Goal: Information Seeking & Learning: Learn about a topic

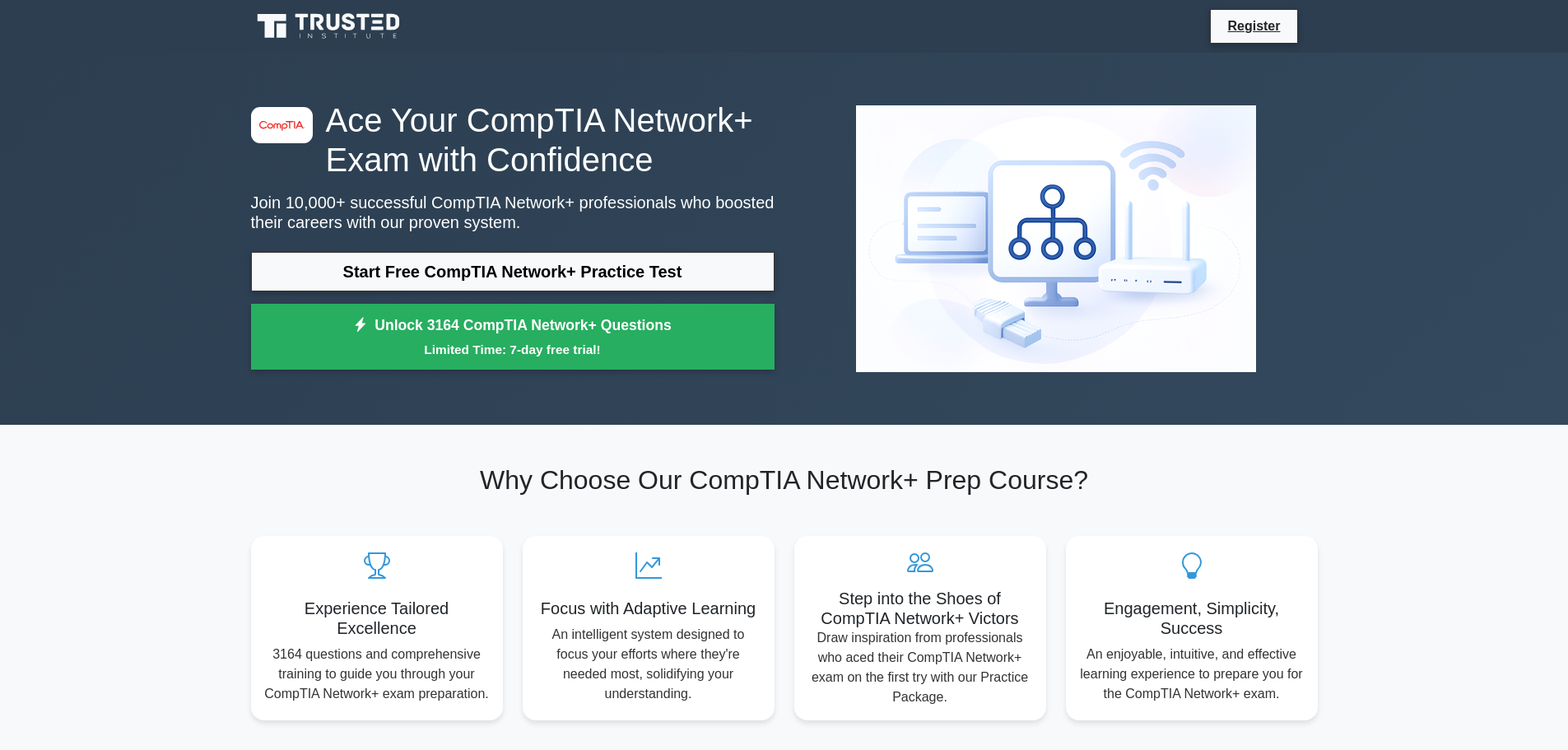
click at [551, 273] on link "Start Free CompTIA Network+ Practice Test" at bounding box center [512, 271] width 524 height 40
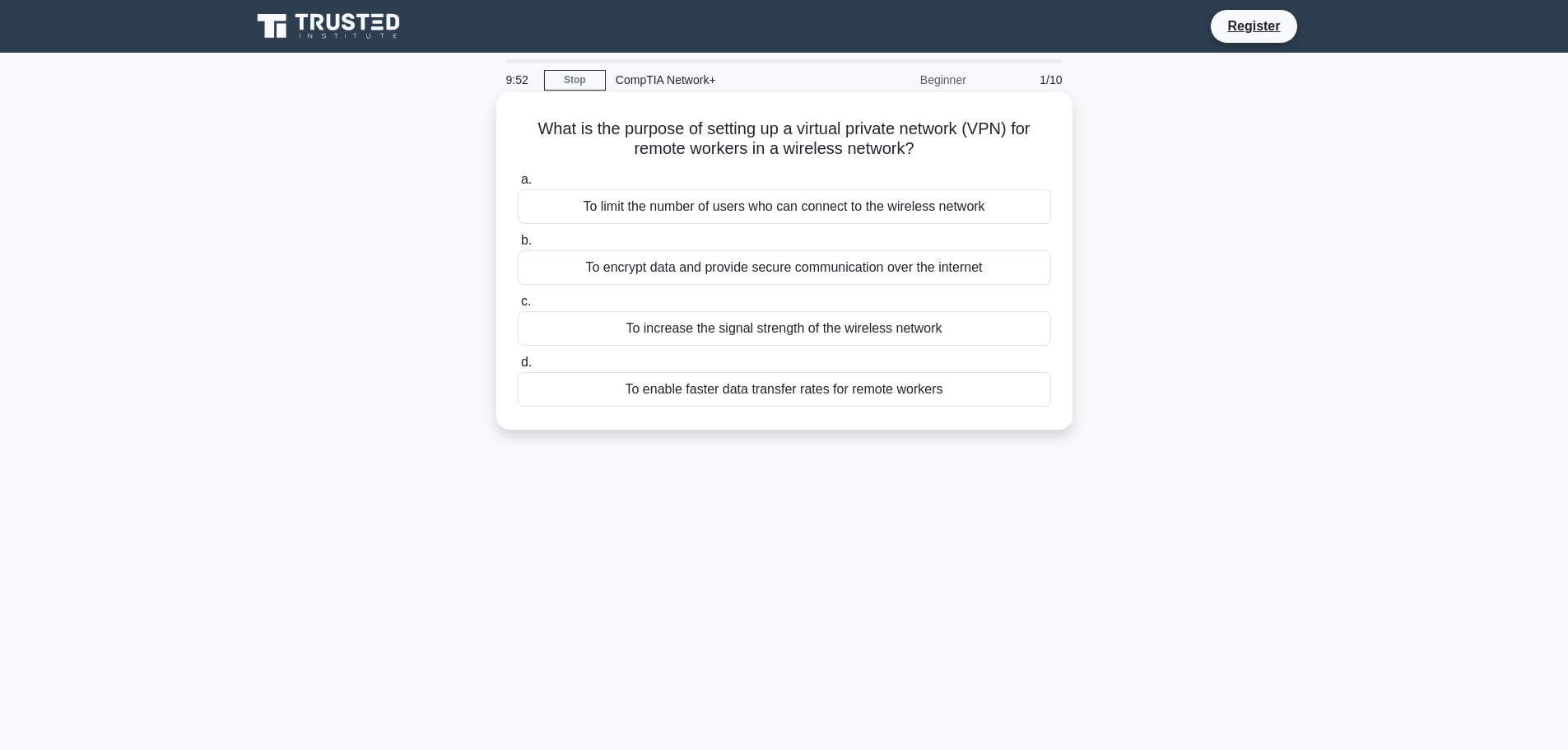
click at [798, 276] on div "To encrypt data and provide secure communication over the internet" at bounding box center [784, 267] width 534 height 34
click at [518, 246] on input "b. To encrypt data and provide secure communication over the internet" at bounding box center [518, 241] width 0 height 11
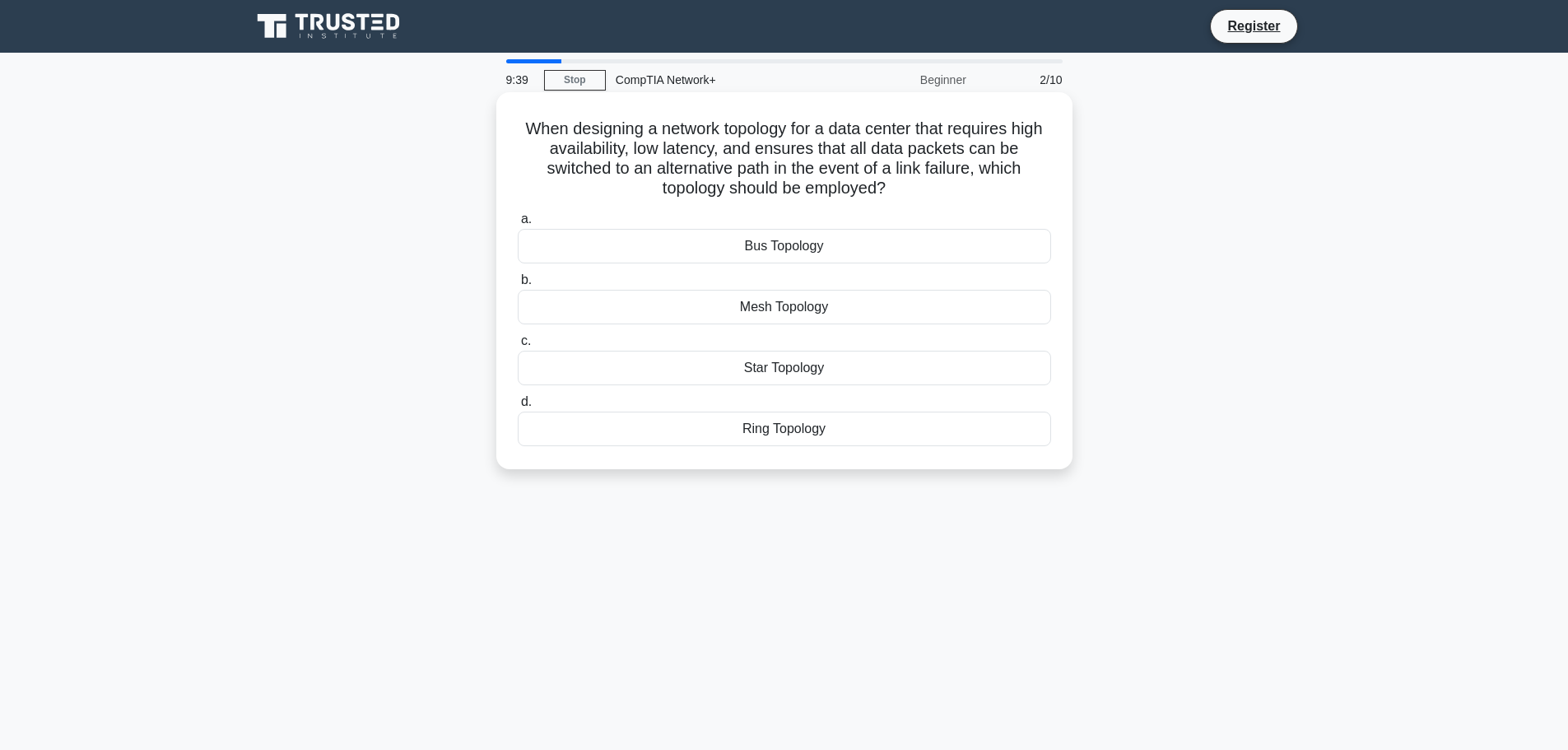
click at [786, 304] on div "Mesh Topology" at bounding box center [784, 306] width 534 height 34
click at [518, 286] on input "b. Mesh Topology" at bounding box center [518, 280] width 0 height 11
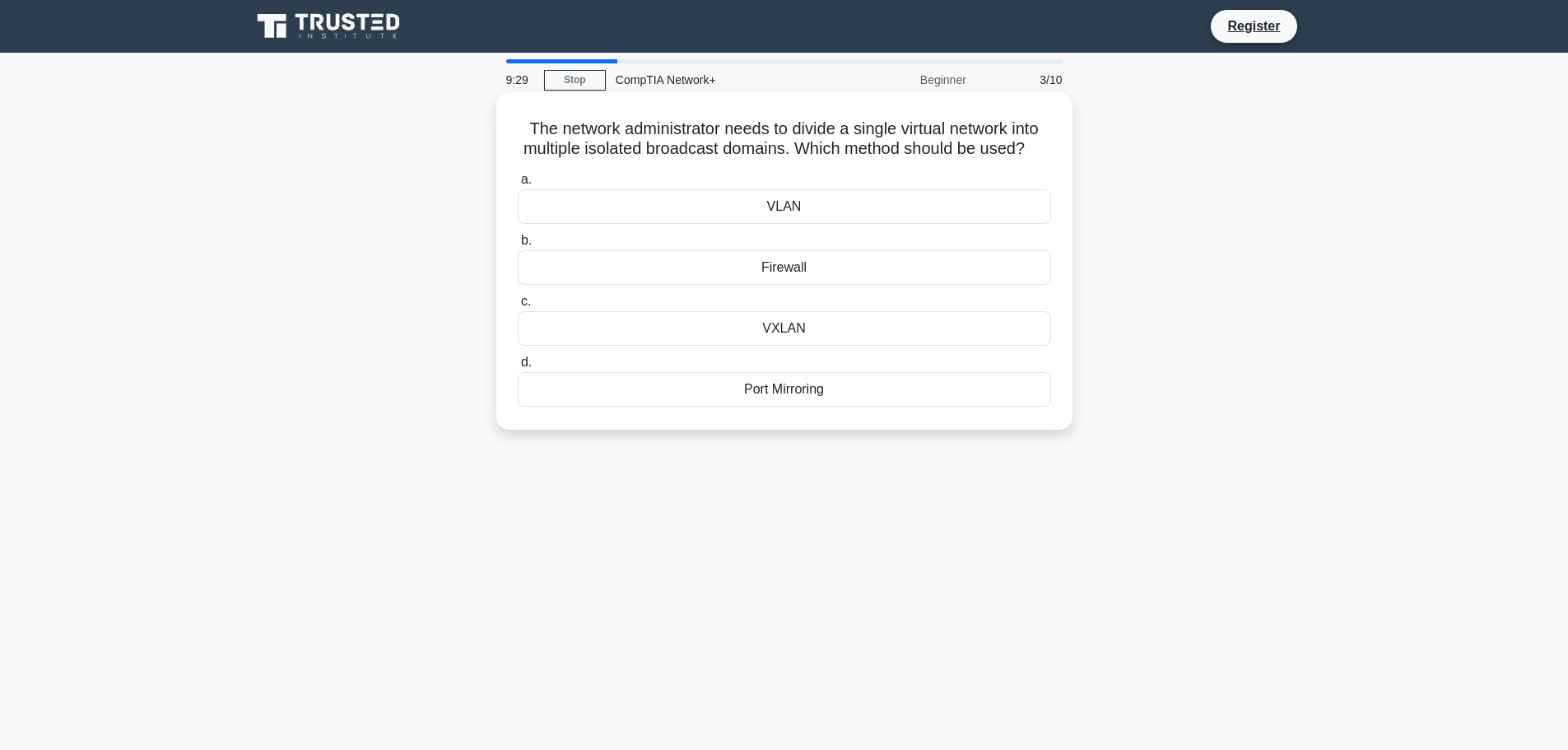
drag, startPoint x: 887, startPoint y: 216, endPoint x: 880, endPoint y: 225, distance: 11.4
click at [880, 224] on div "VLAN" at bounding box center [784, 206] width 534 height 34
click at [518, 186] on input "a. VLAN" at bounding box center [518, 180] width 0 height 11
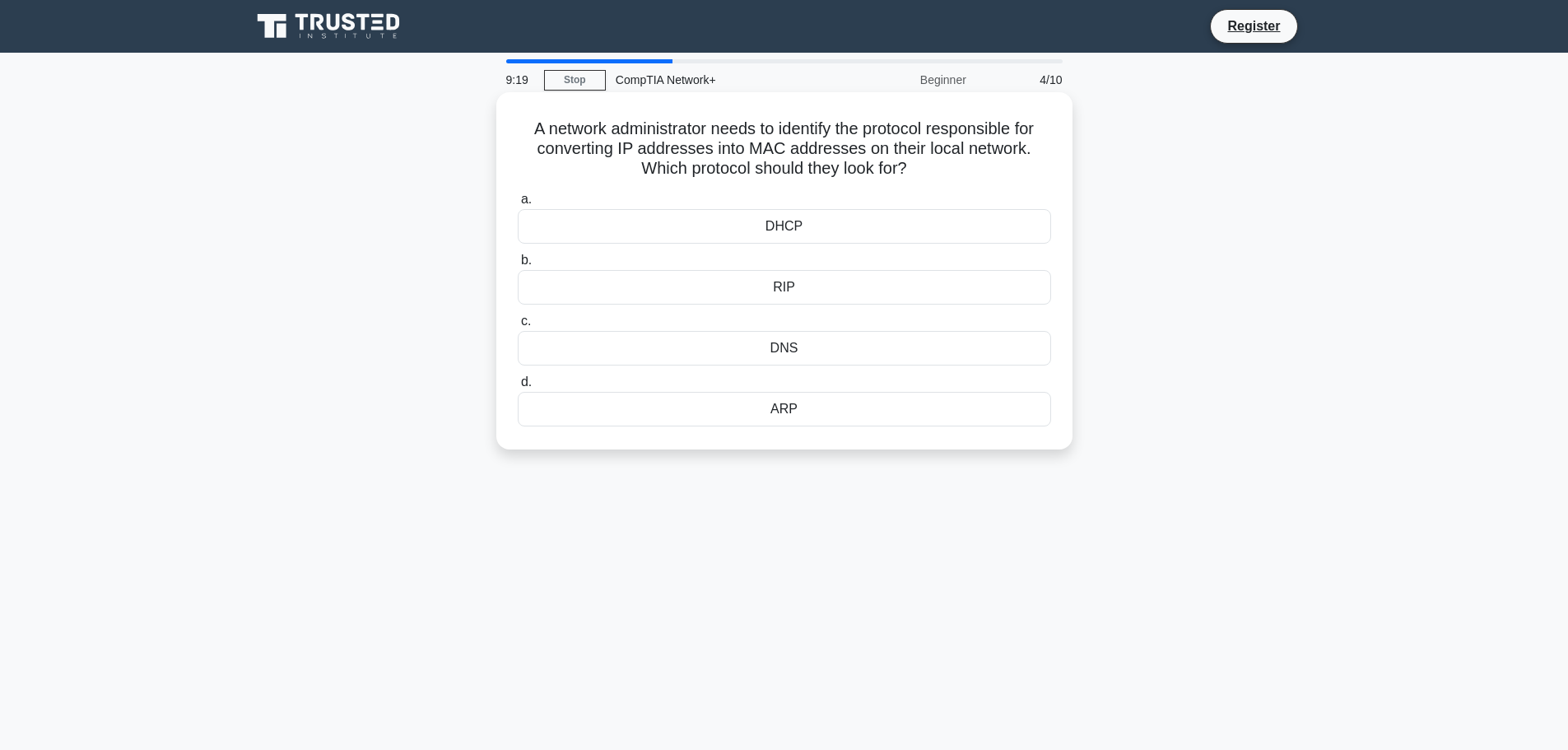
click at [886, 335] on div "DNS" at bounding box center [784, 348] width 534 height 34
click at [518, 327] on input "c. DNS" at bounding box center [518, 322] width 0 height 11
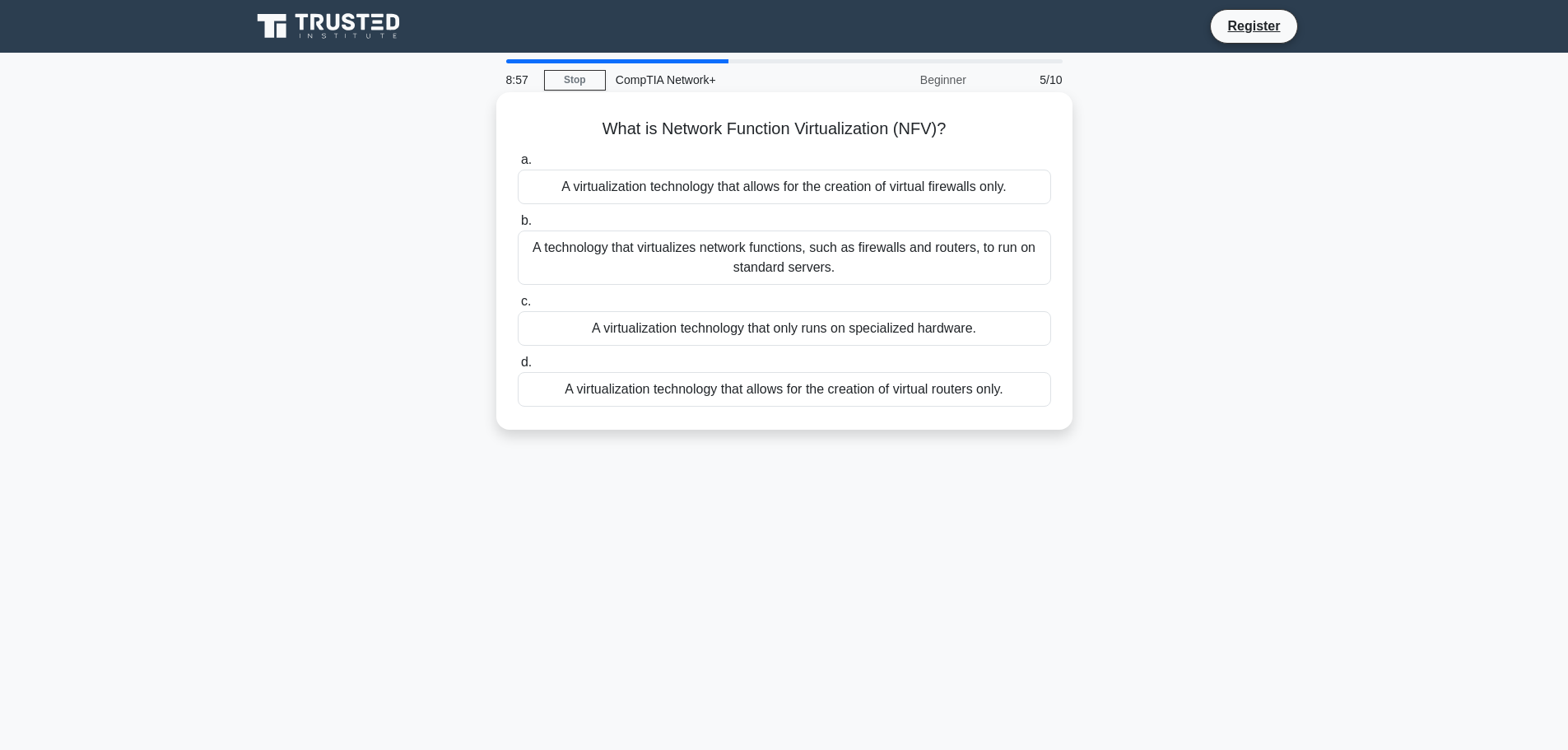
click at [852, 271] on div "A technology that virtualizes network functions, such as firewalls and routers,…" at bounding box center [784, 257] width 534 height 55
click at [518, 226] on input "b. A technology that virtualizes network functions, such as firewalls and route…" at bounding box center [518, 221] width 0 height 11
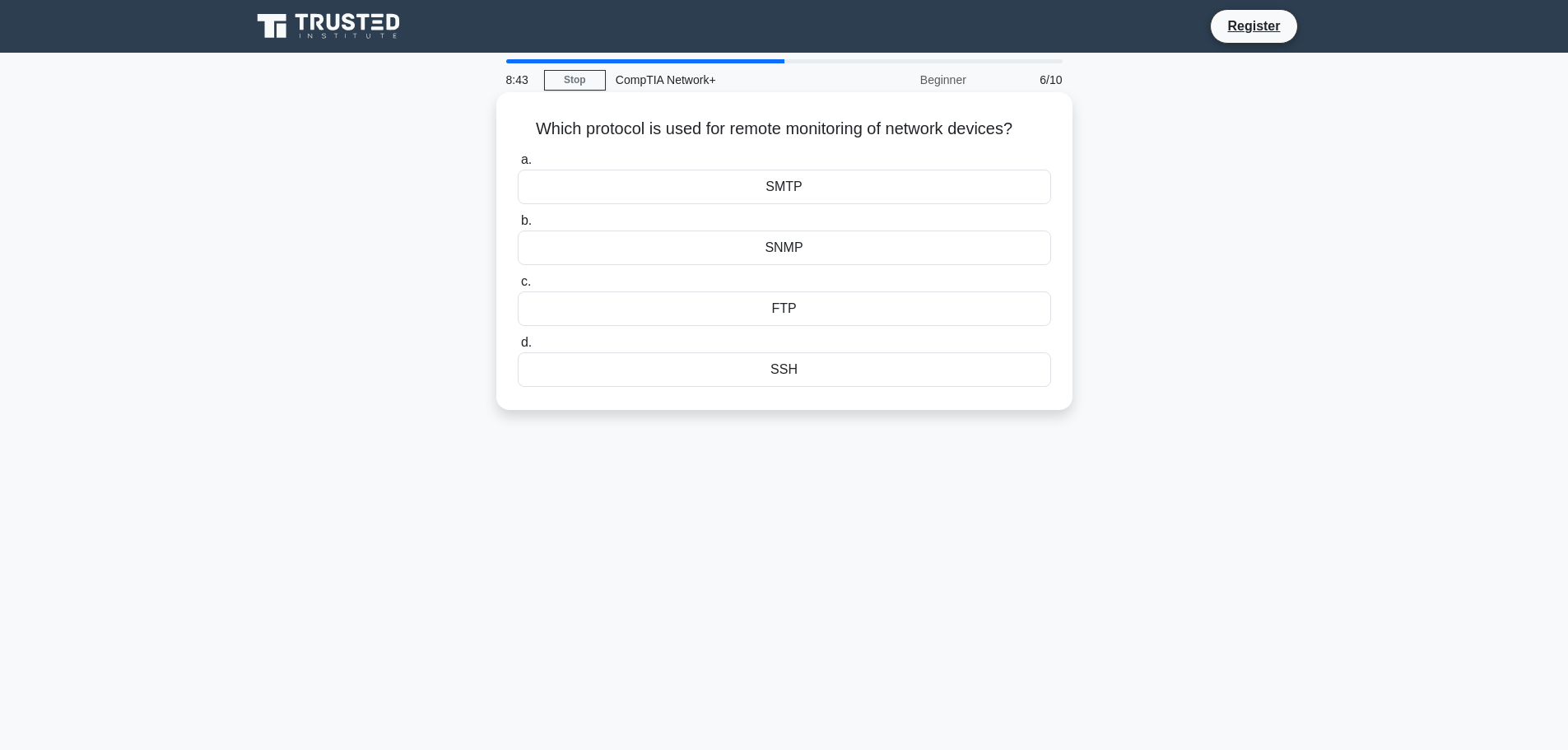
click at [938, 268] on div "a. SMTP b. SNMP c." at bounding box center [784, 268] width 553 height 244
click at [965, 245] on div "SNMP" at bounding box center [784, 247] width 534 height 34
click at [518, 226] on input "b. SNMP" at bounding box center [518, 221] width 0 height 11
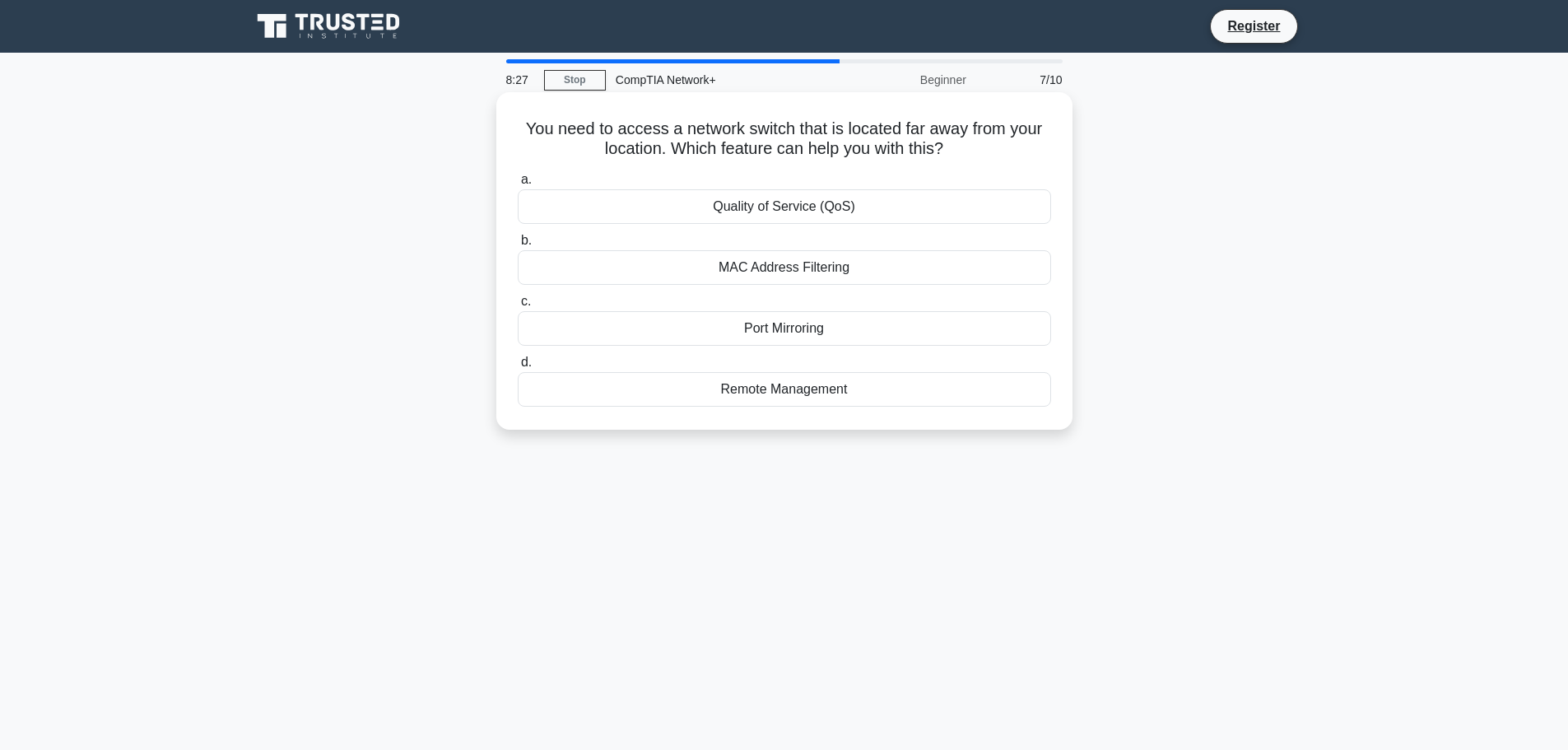
click at [880, 388] on div "Remote Management" at bounding box center [784, 389] width 534 height 34
click at [518, 368] on input "d. Remote Management" at bounding box center [518, 363] width 0 height 11
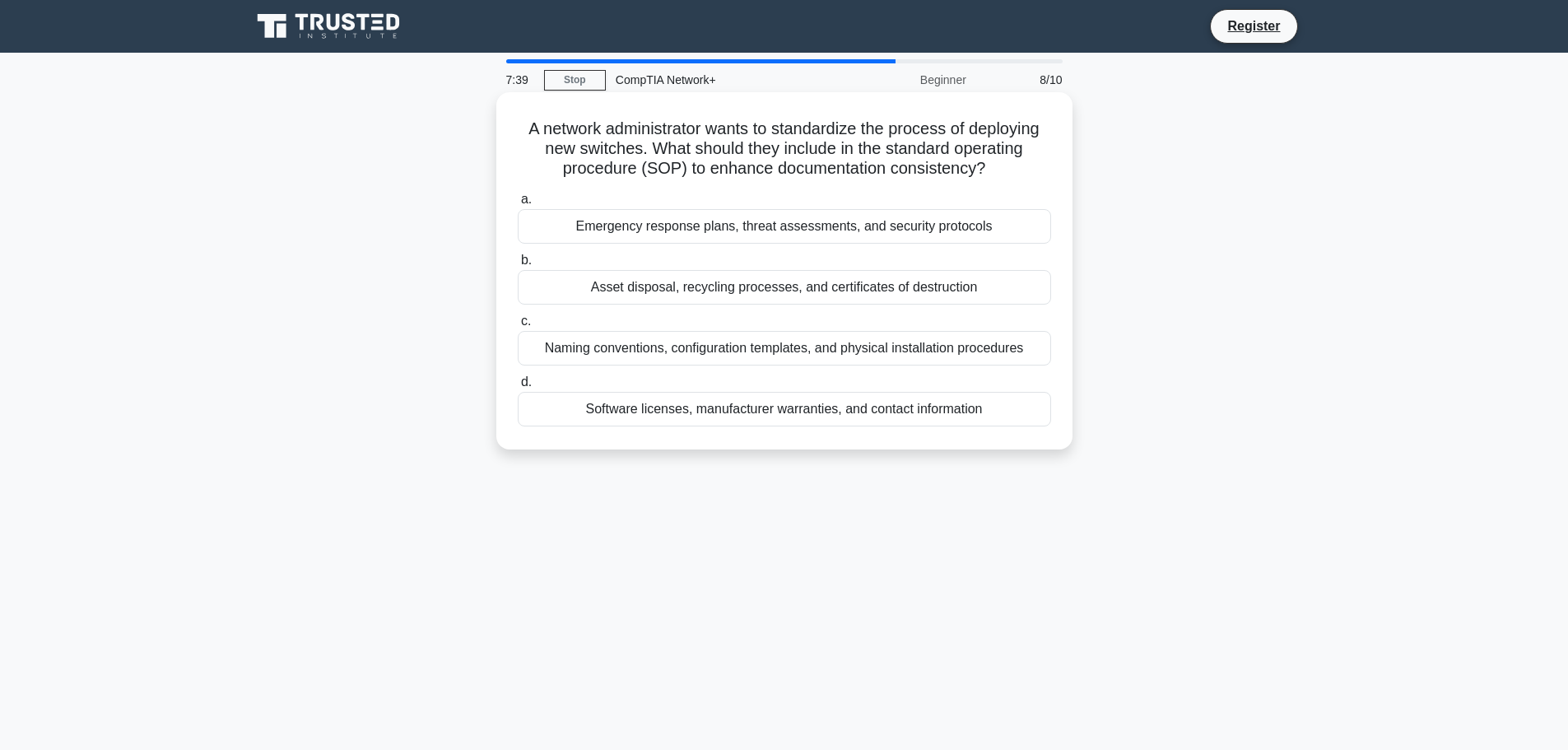
click at [917, 420] on div "Software licenses, manufacturer warranties, and contact information" at bounding box center [784, 408] width 534 height 34
click at [518, 388] on input "d. Software licenses, manufacturer warranties, and contact information" at bounding box center [518, 382] width 0 height 11
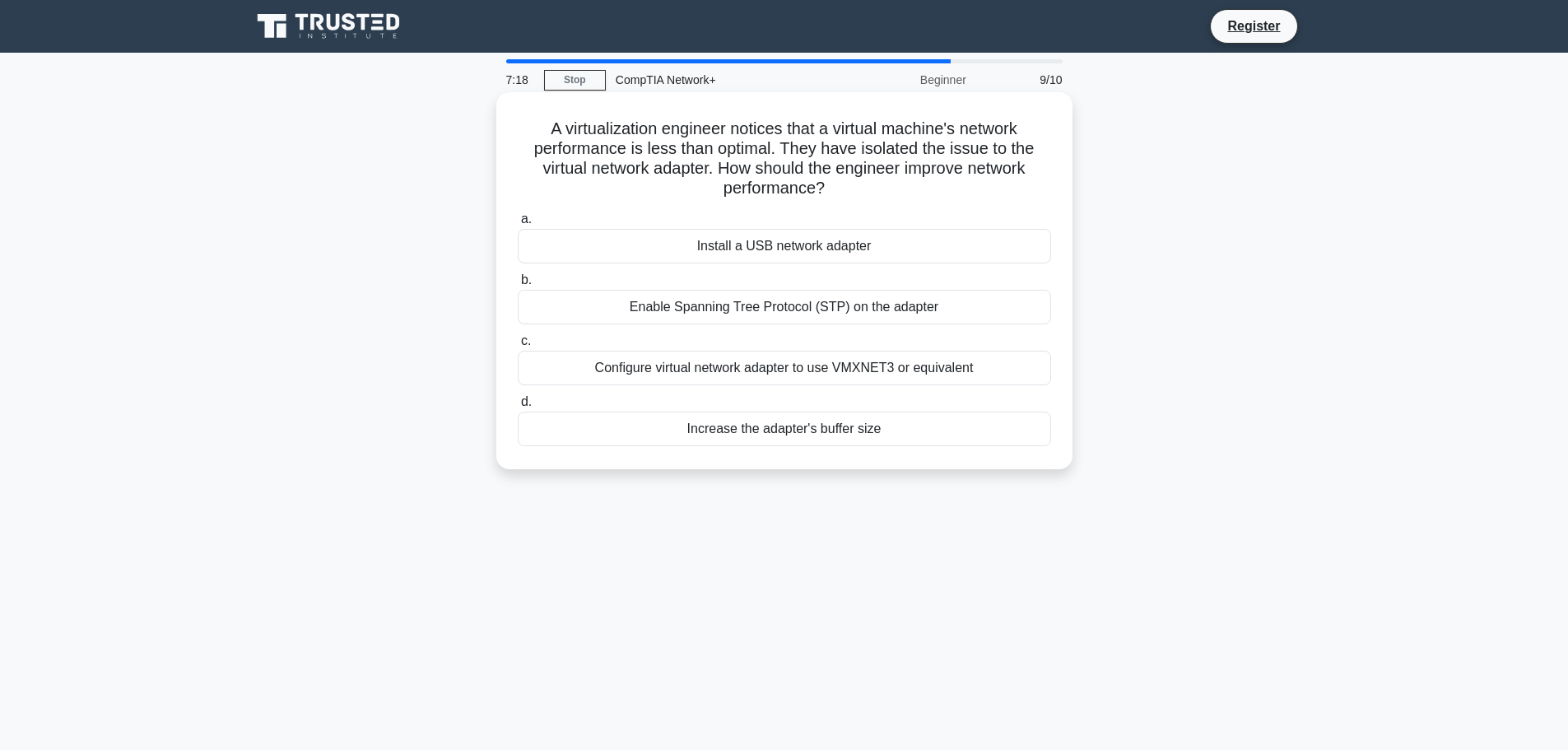
click at [824, 437] on div "Increase the adapter's buffer size" at bounding box center [784, 428] width 534 height 34
click at [518, 407] on input "d. Increase the adapter's buffer size" at bounding box center [518, 402] width 0 height 11
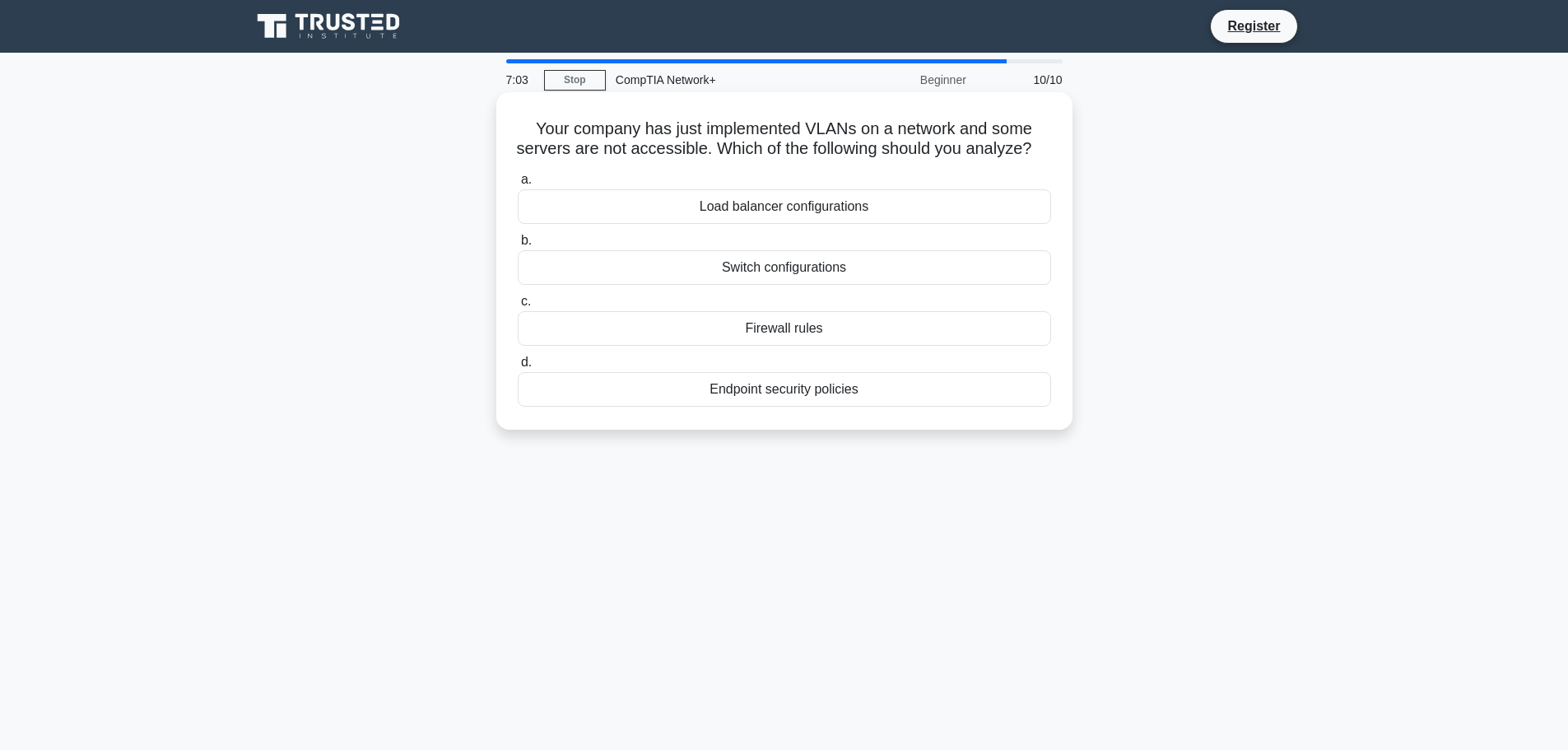
click at [876, 285] on div "Switch configurations" at bounding box center [784, 267] width 534 height 34
click at [518, 246] on input "b. Switch configurations" at bounding box center [518, 241] width 0 height 11
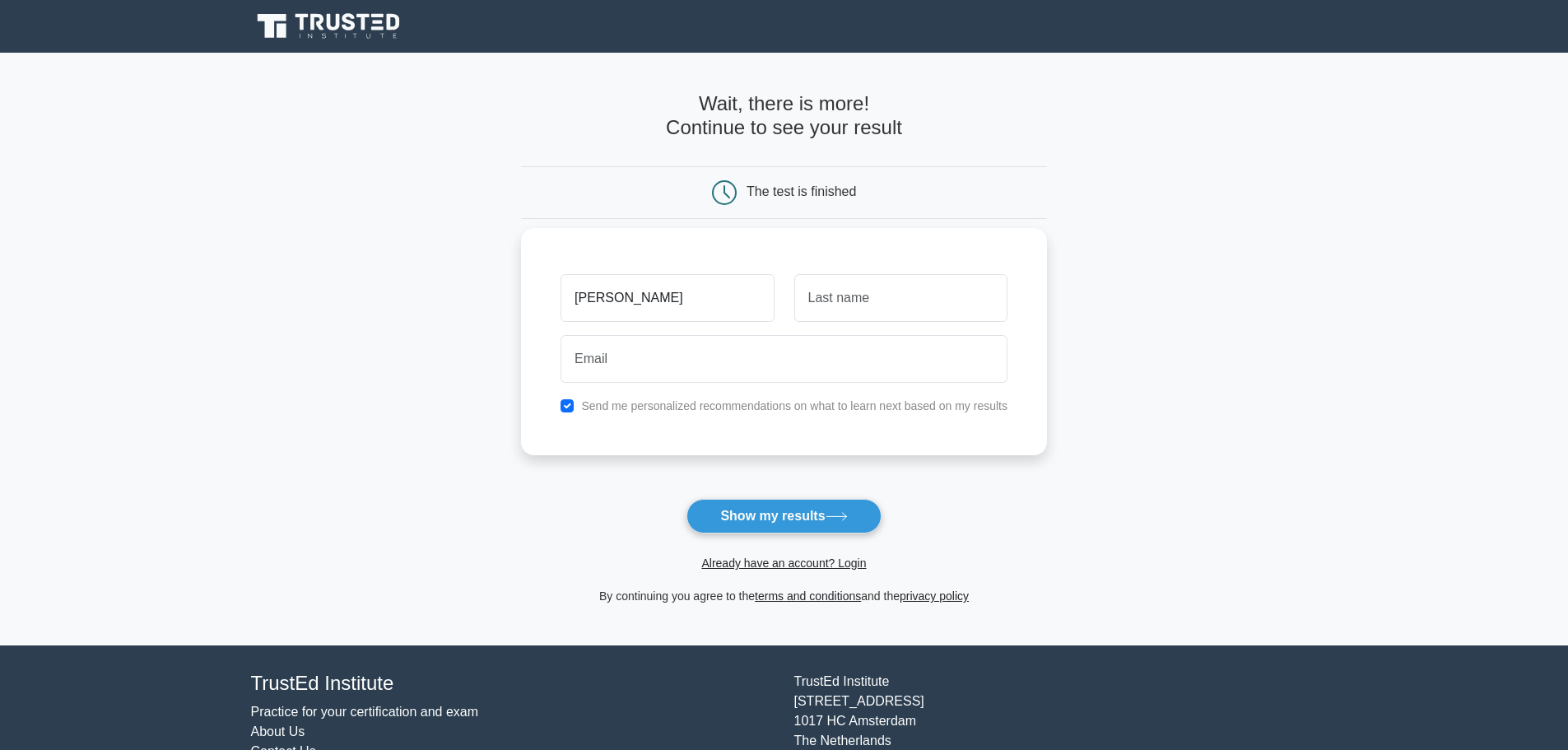
type input "[PERSON_NAME]"
click at [925, 313] on input "text" at bounding box center [901, 297] width 214 height 47
type input "Patel"
click at [870, 388] on div at bounding box center [784, 359] width 467 height 61
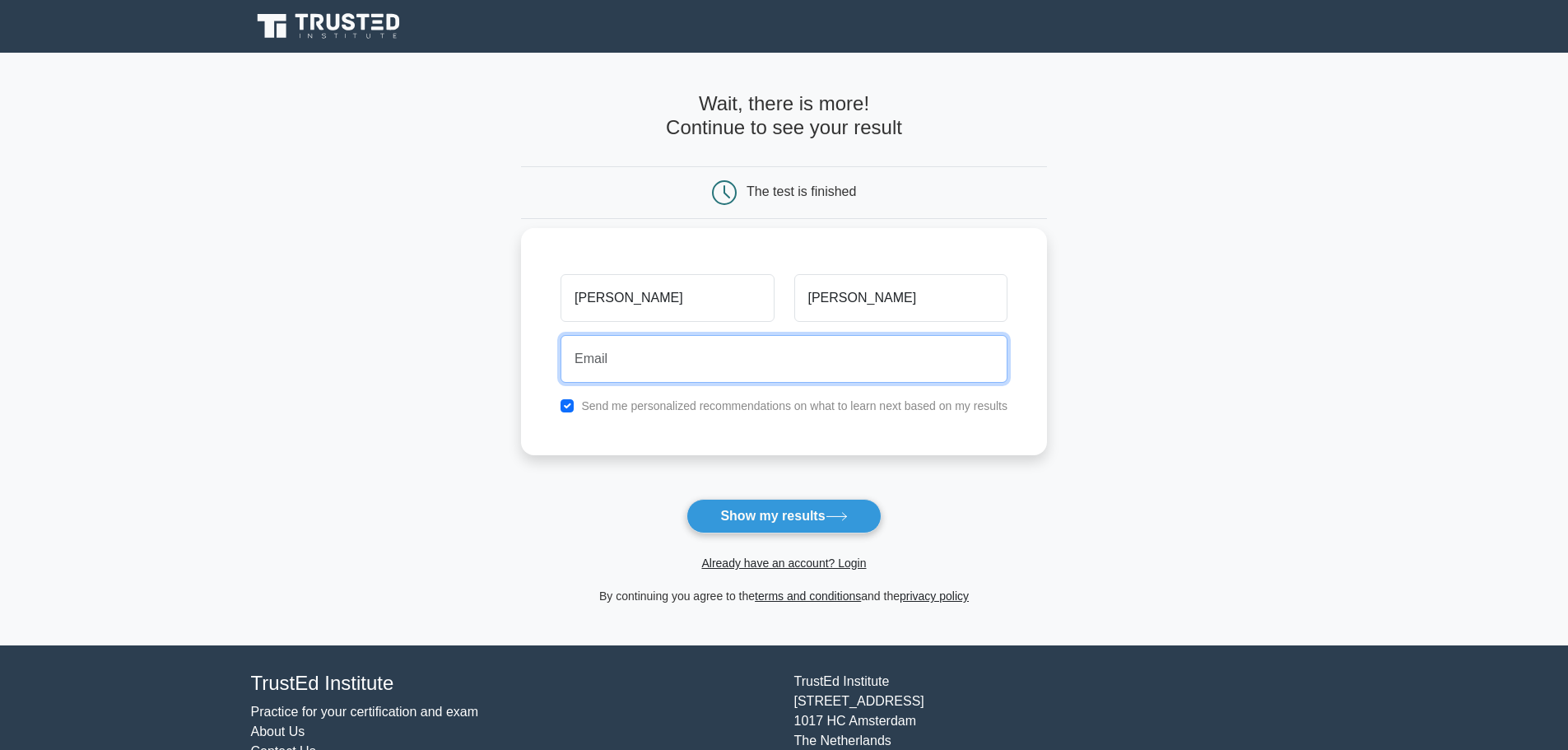
click at [854, 381] on input "email" at bounding box center [784, 358] width 447 height 47
type input "dhruv.nsb97@gmail.com"
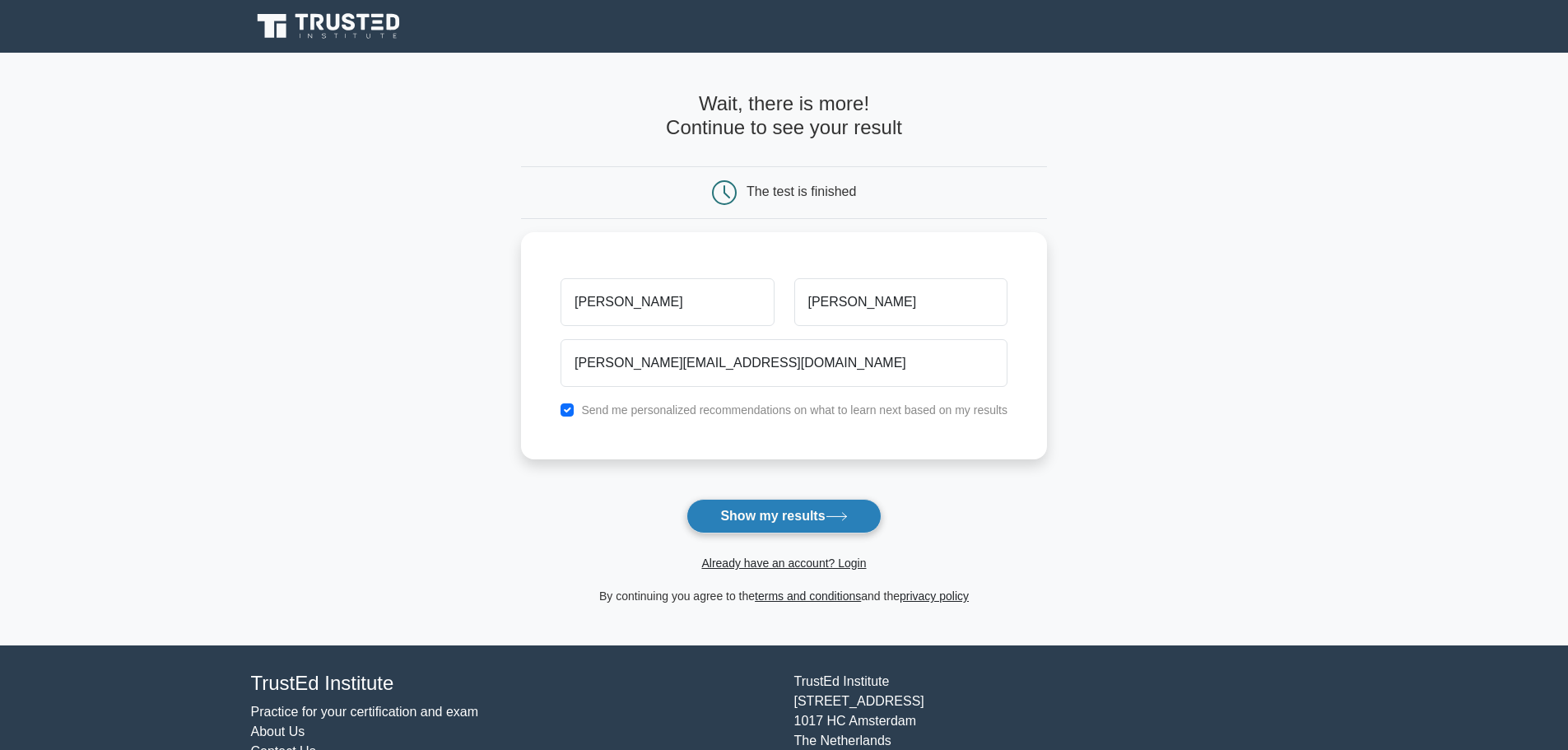
click at [782, 533] on button "Show my results" at bounding box center [784, 515] width 194 height 34
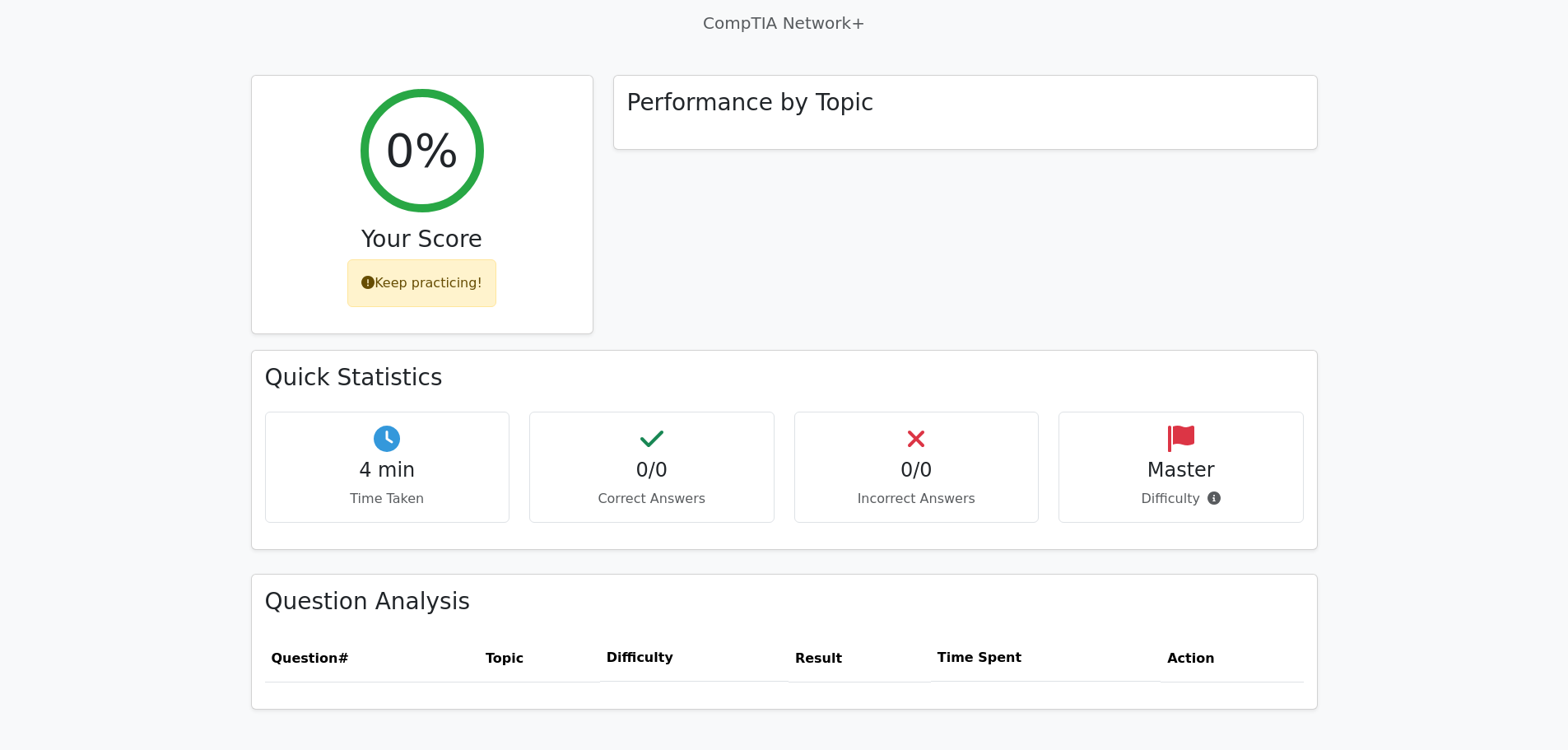
scroll to position [576, 0]
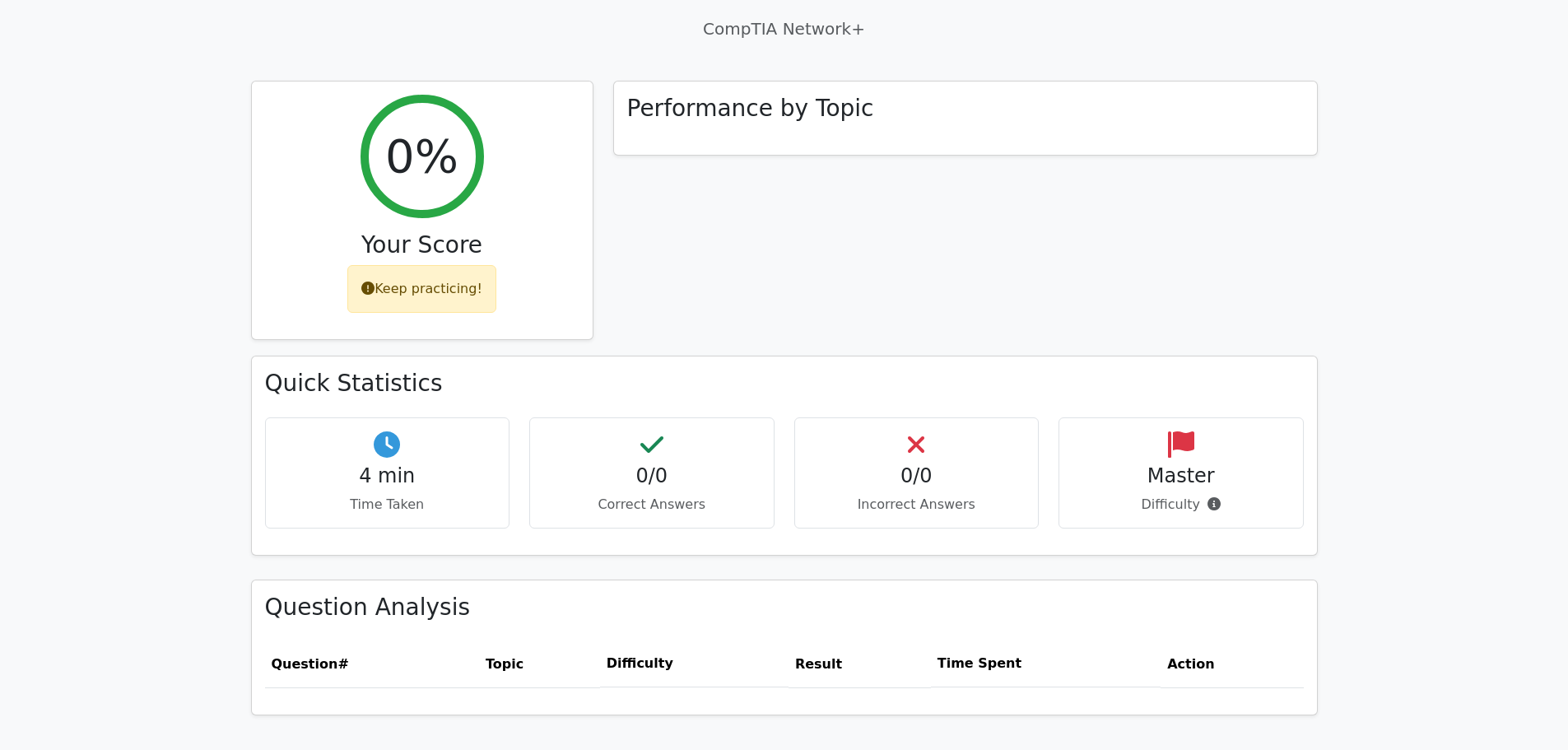
click at [700, 464] on h4 "0/0" at bounding box center [652, 476] width 217 height 24
drag, startPoint x: 924, startPoint y: 413, endPoint x: 969, endPoint y: 397, distance: 47.8
click at [925, 418] on div "0/0 Incorrect Answers" at bounding box center [917, 473] width 245 height 111
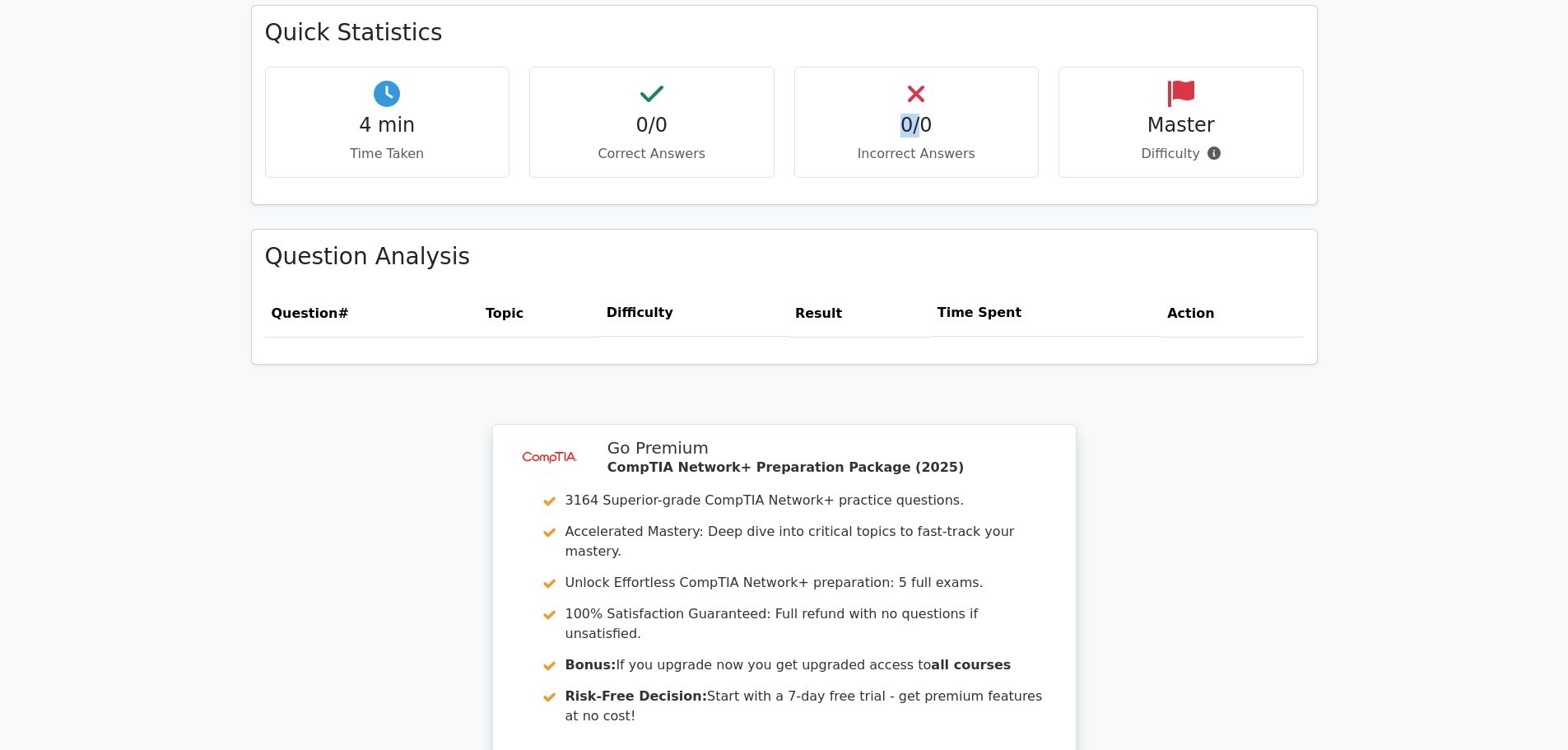
scroll to position [1206, 0]
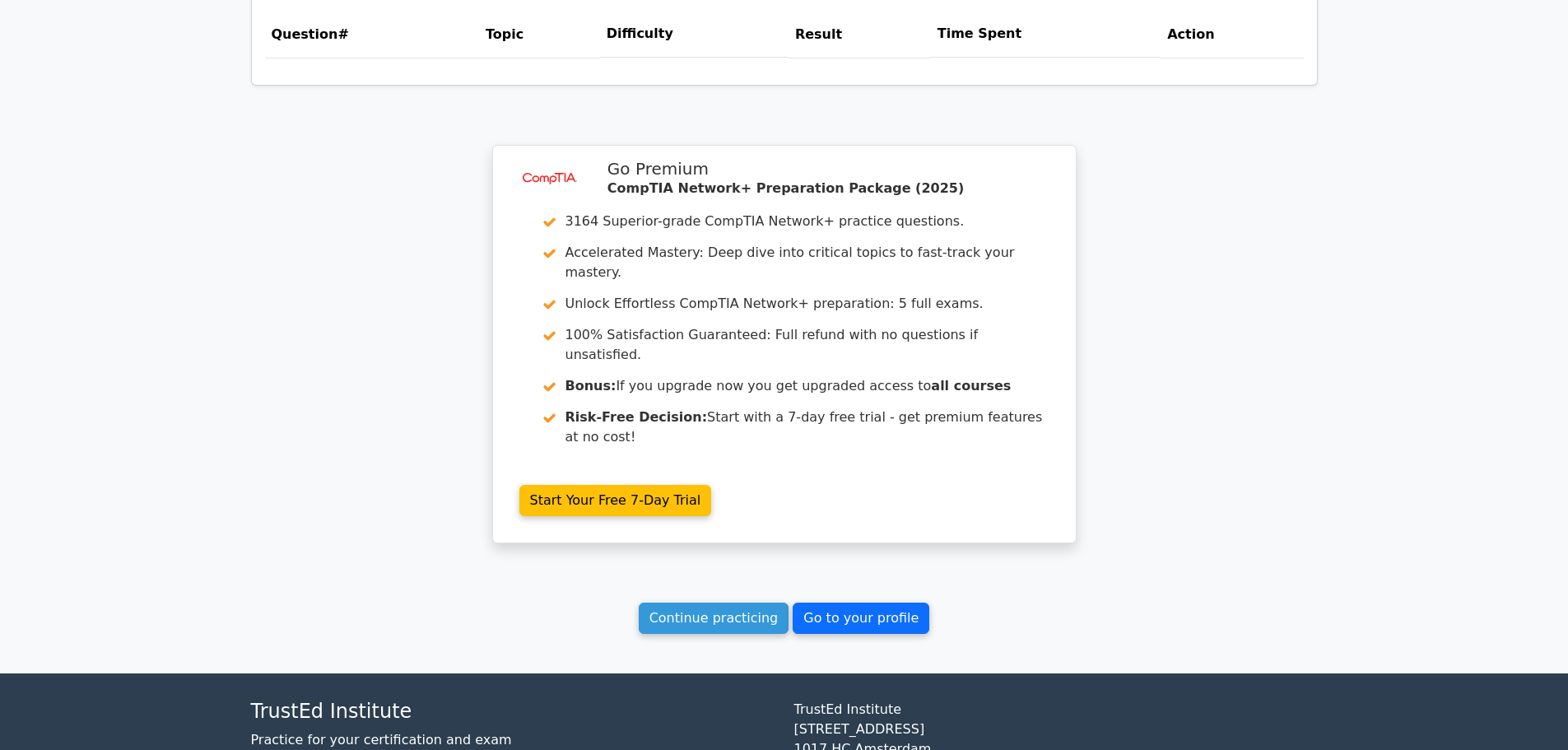
click at [890, 602] on link "Go to your profile" at bounding box center [861, 618] width 136 height 32
